Goal: Task Accomplishment & Management: Manage account settings

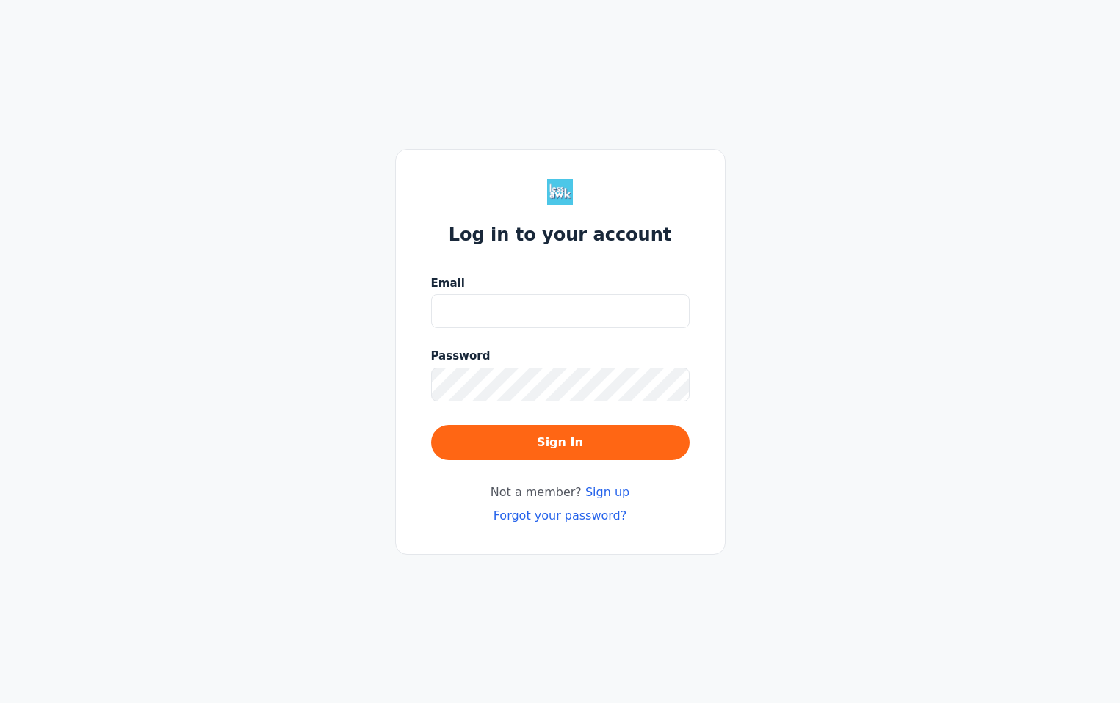
click at [446, 310] on input "Email" at bounding box center [560, 311] width 258 height 34
click at [0, 703] on com-1password-button at bounding box center [0, 703] width 0 height 0
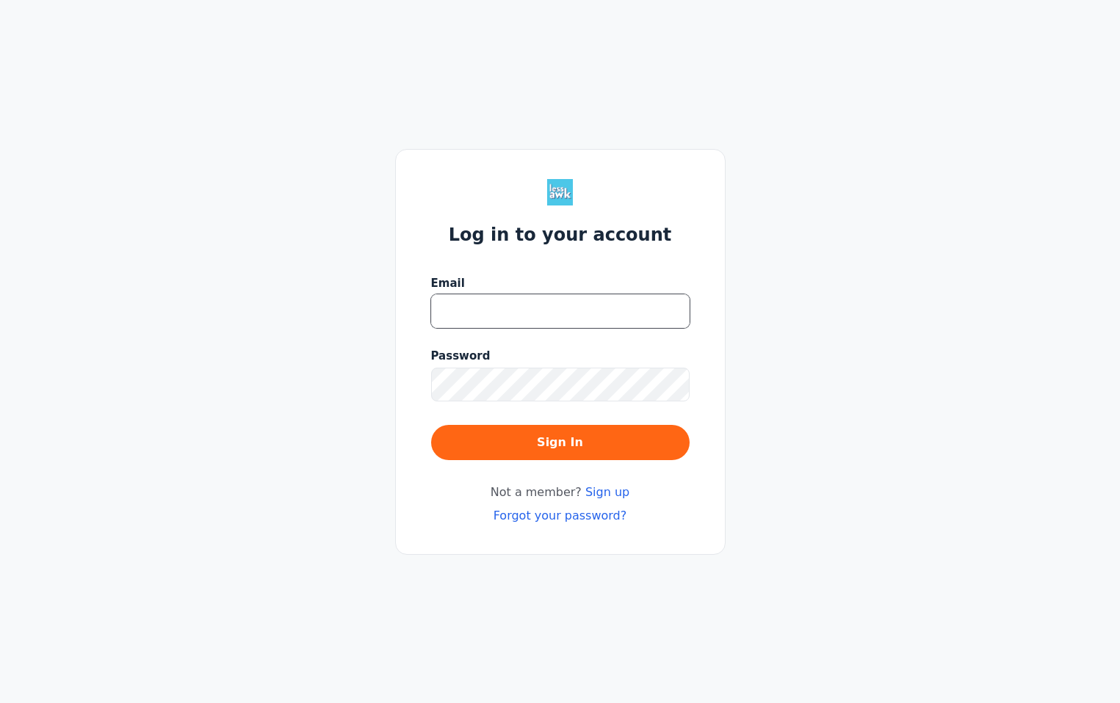
click at [0, 703] on com-1password-button at bounding box center [0, 703] width 0 height 0
drag, startPoint x: 670, startPoint y: 307, endPoint x: 678, endPoint y: 316, distance: 12.0
click at [0, 703] on com-1password-button at bounding box center [0, 703] width 0 height 0
click at [665, 316] on body "Log in to your account Email Password Sign In Not a member? Sign up Forgot your…" at bounding box center [560, 351] width 1120 height 703
click at [505, 308] on input "Email" at bounding box center [560, 311] width 258 height 34
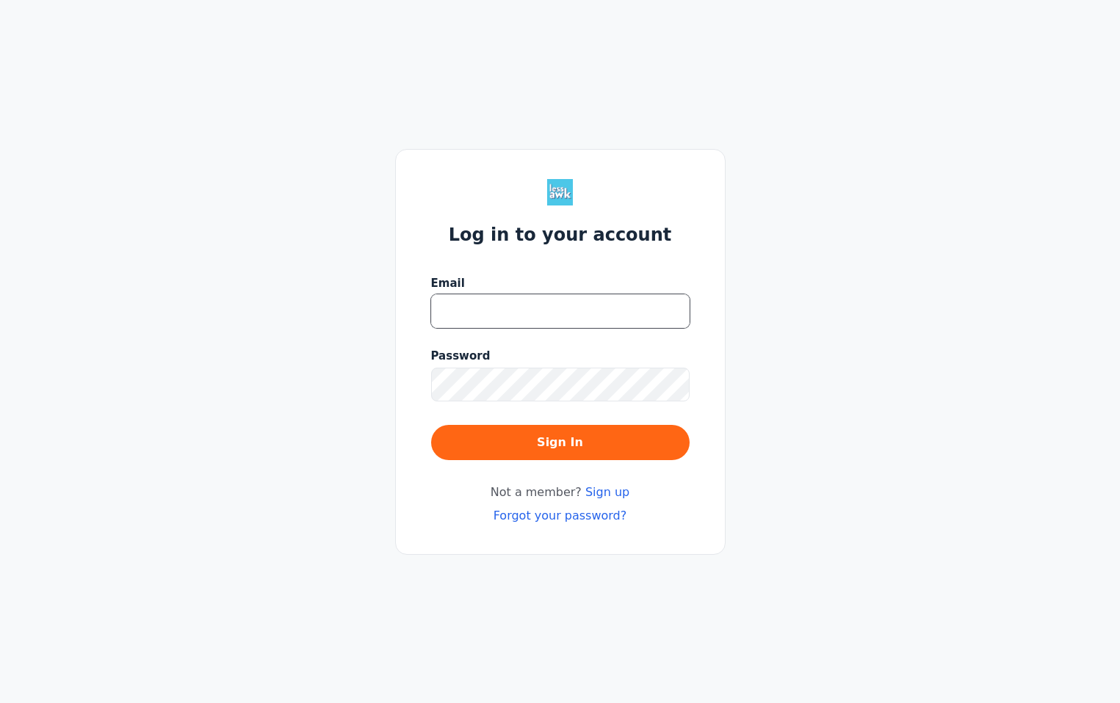
paste input "KiX3DXnkx@@x"
type input "KiX3DXnkx@@x"
drag, startPoint x: 542, startPoint y: 316, endPoint x: 309, endPoint y: 281, distance: 235.4
click at [309, 281] on div "Log in to your account Email KiX3DXnkx@@x Password Sign In Not a member? Sign u…" at bounding box center [560, 351] width 1120 height 703
click at [482, 313] on input "Email" at bounding box center [560, 311] width 258 height 34
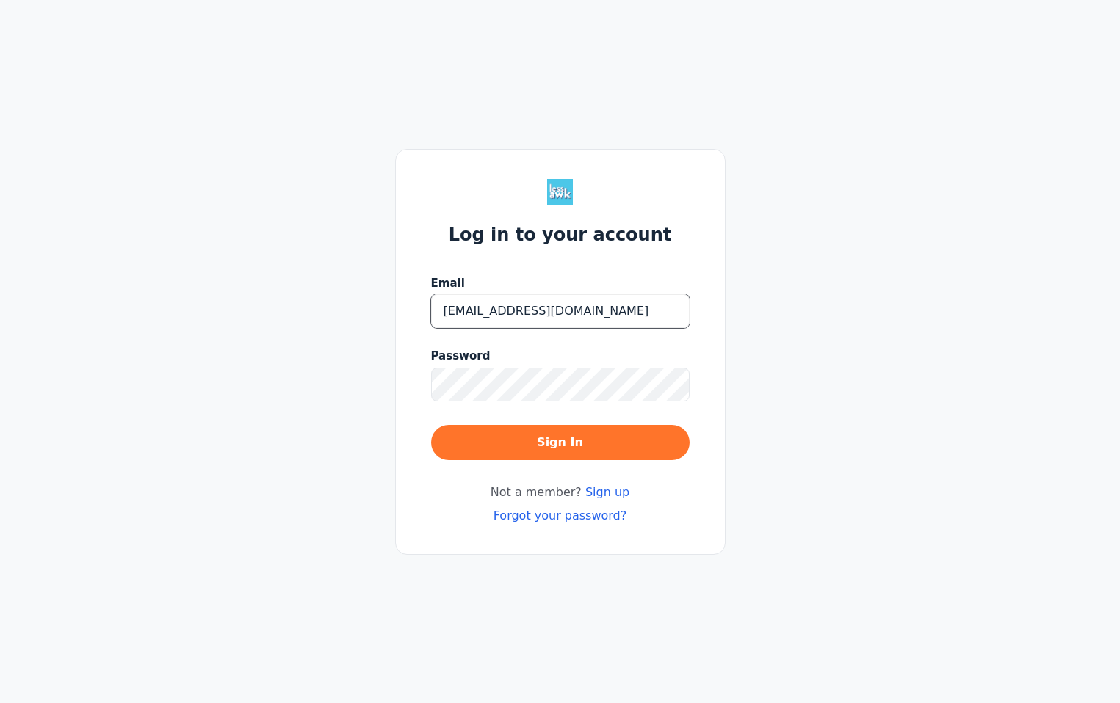
type input "[EMAIL_ADDRESS][DOMAIN_NAME]"
click at [511, 441] on button "Sign In" at bounding box center [560, 442] width 258 height 35
